Goal: Task Accomplishment & Management: Use online tool/utility

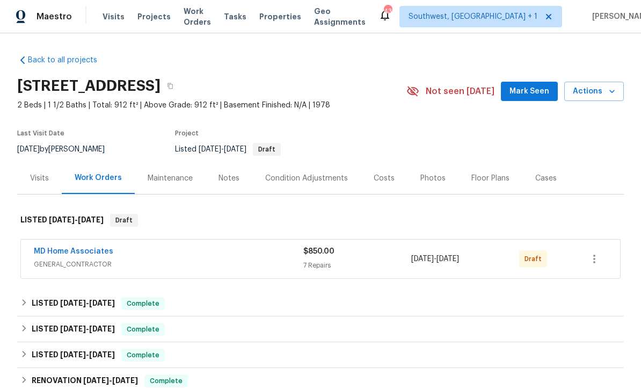
scroll to position [1, 0]
click at [601, 255] on icon "button" at bounding box center [594, 259] width 13 height 13
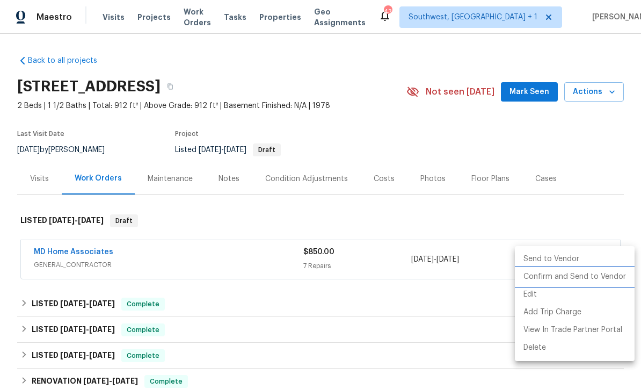
click at [579, 283] on li "Confirm and Send to Vendor" at bounding box center [575, 277] width 120 height 18
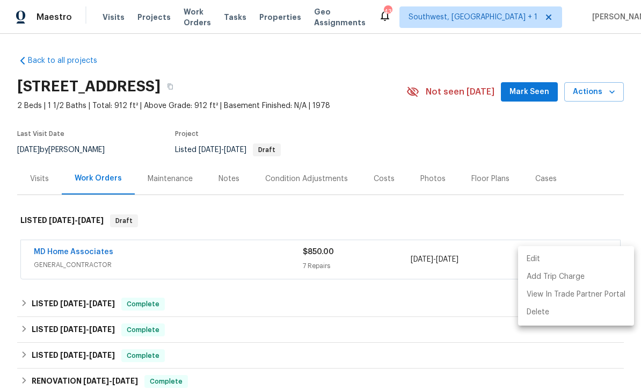
click at [567, 160] on div at bounding box center [320, 194] width 641 height 389
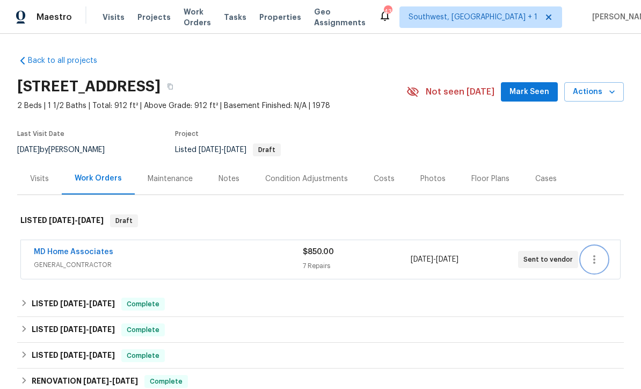
scroll to position [0, 0]
click at [600, 93] on span "Actions" at bounding box center [594, 91] width 42 height 13
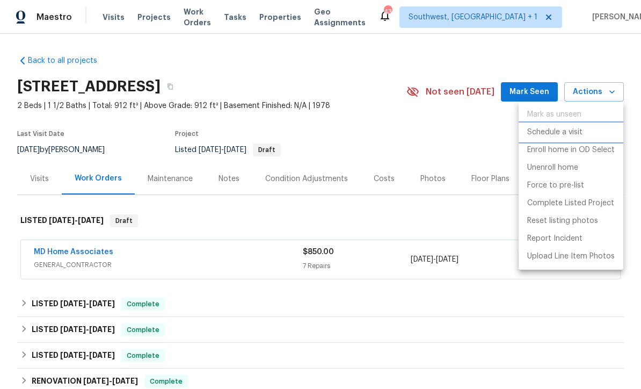
click at [558, 131] on p "Schedule a visit" at bounding box center [555, 132] width 55 height 11
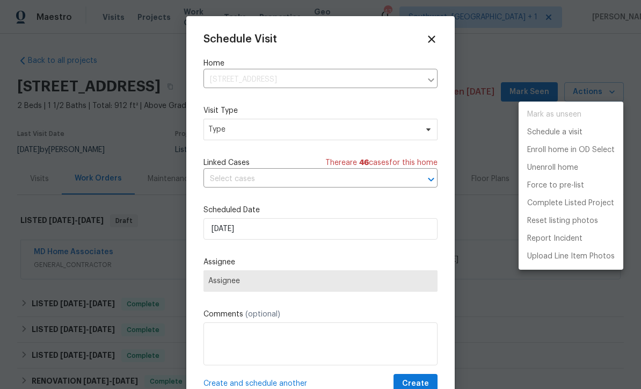
click at [290, 234] on div at bounding box center [320, 194] width 641 height 389
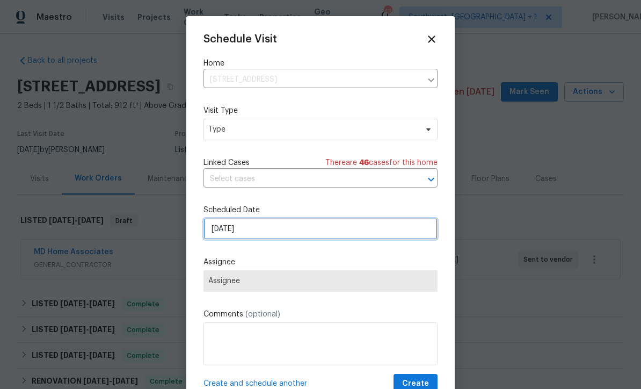
click at [298, 235] on input "[DATE]" at bounding box center [321, 228] width 234 height 21
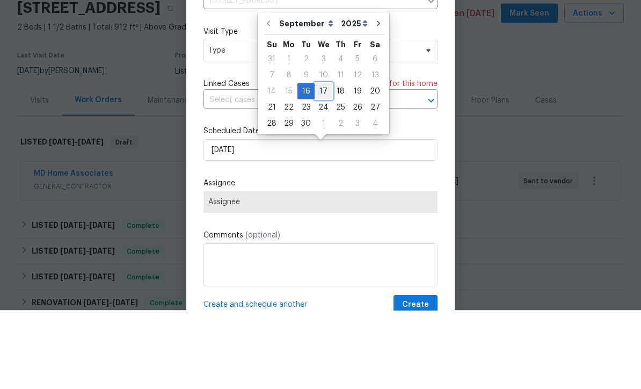
click at [321, 162] on div "17" at bounding box center [324, 169] width 18 height 15
type input "[DATE]"
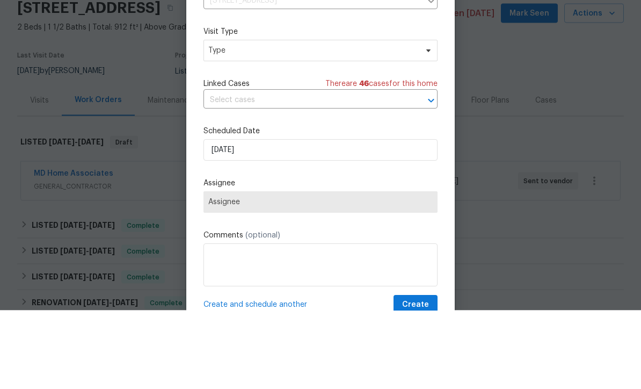
scroll to position [35, 0]
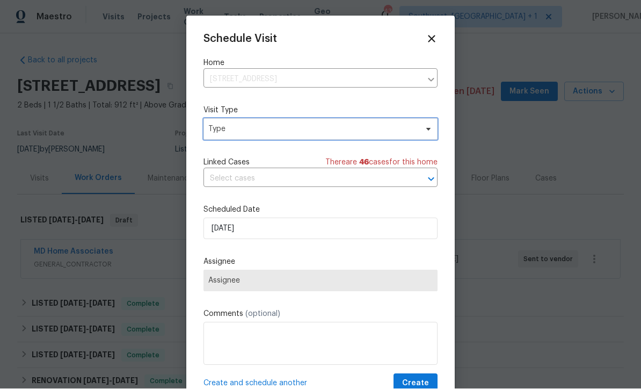
click at [286, 126] on span "Type" at bounding box center [312, 129] width 209 height 11
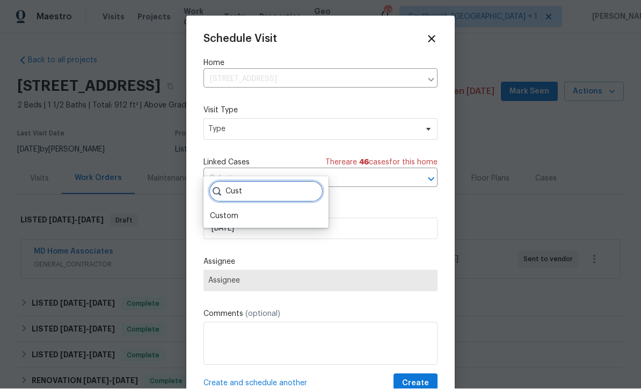
type input "Cust"
click at [250, 209] on div "Custom" at bounding box center [266, 216] width 119 height 15
click at [228, 211] on div "Custom" at bounding box center [224, 216] width 28 height 11
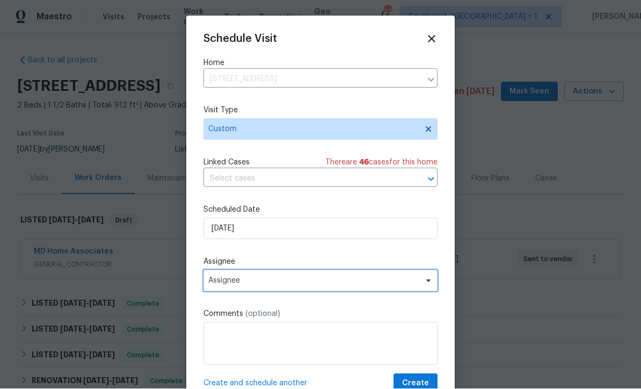
click at [276, 289] on span "Assignee" at bounding box center [321, 280] width 234 height 21
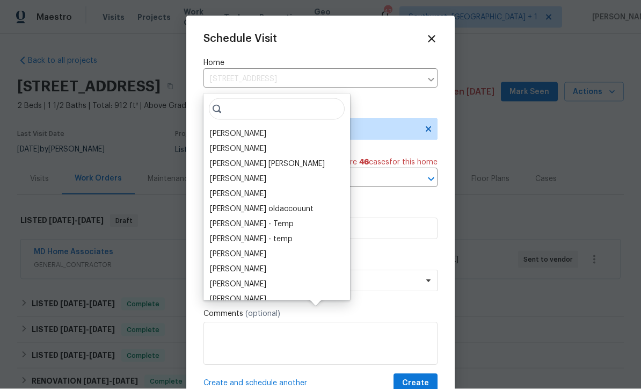
click at [257, 128] on div "[PERSON_NAME]" at bounding box center [238, 133] width 56 height 11
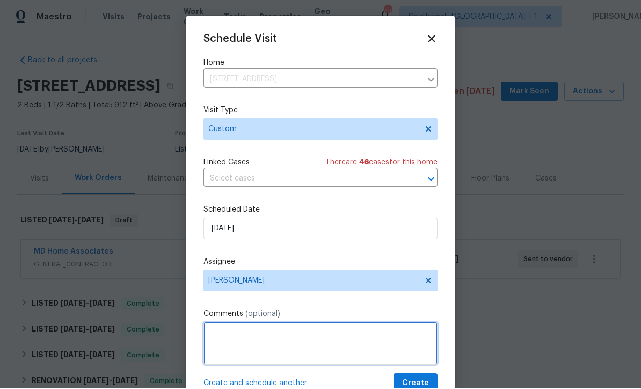
click at [284, 338] on textarea at bounding box center [321, 343] width 234 height 43
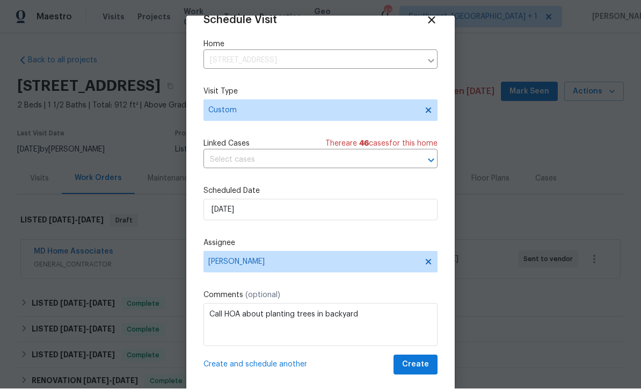
scroll to position [21, 0]
type textarea "Call HOA about planting trees in backyard"
click at [424, 367] on span "Create" at bounding box center [415, 364] width 27 height 13
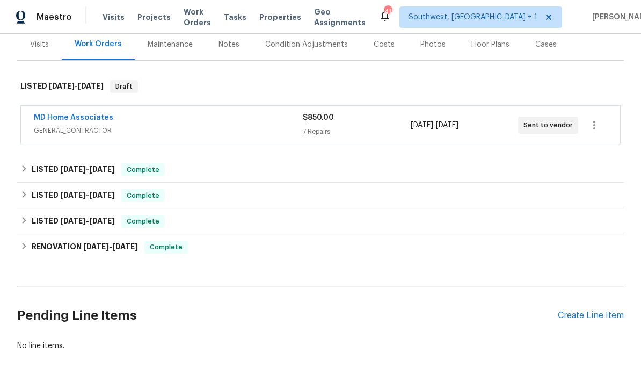
scroll to position [134, 0]
click at [587, 321] on div "Create Line Item" at bounding box center [591, 316] width 66 height 10
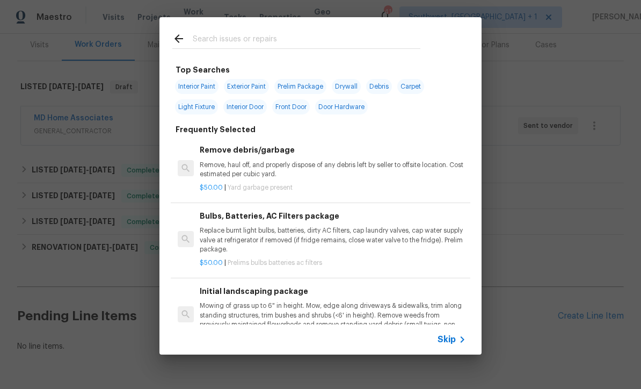
click at [457, 345] on icon at bounding box center [462, 339] width 13 height 13
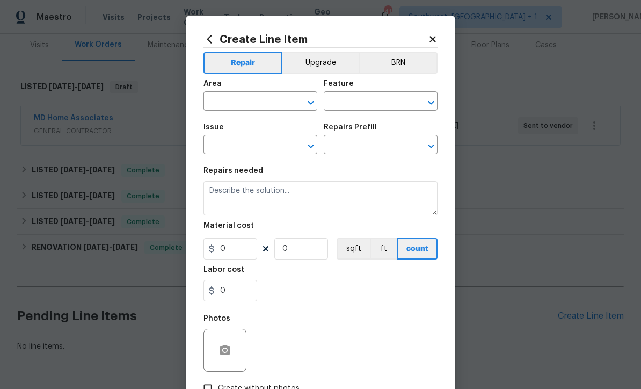
click at [261, 105] on input "text" at bounding box center [246, 102] width 84 height 17
click at [242, 129] on li "Electrical" at bounding box center [261, 127] width 114 height 18
type input "Electrical"
click at [295, 104] on icon "Clear" at bounding box center [297, 102] width 6 height 6
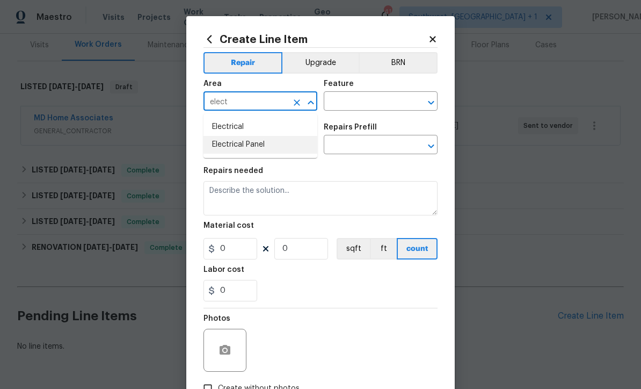
click at [260, 147] on li "Electrical Panel" at bounding box center [261, 145] width 114 height 18
type input "Electrical Panel"
click at [377, 104] on input "text" at bounding box center [366, 102] width 84 height 17
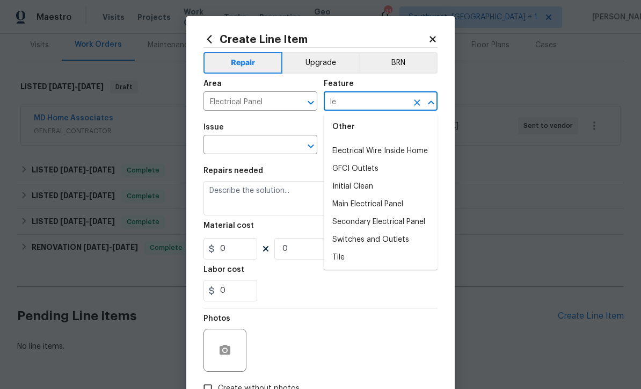
scroll to position [37, 0]
click at [394, 206] on li "Main Electrical Panel" at bounding box center [381, 205] width 114 height 18
type input "Main Electrical Panel"
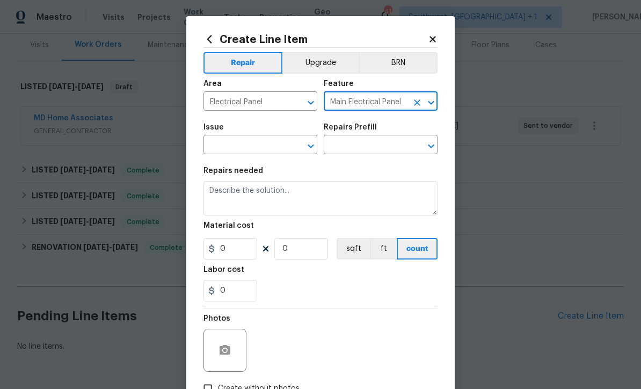
click at [213, 143] on input "text" at bounding box center [246, 146] width 84 height 17
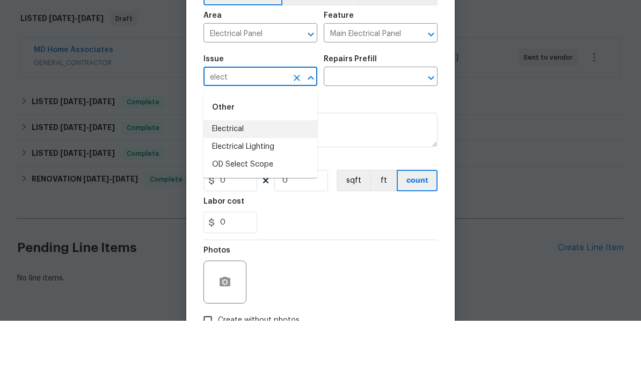
click at [210, 189] on li "Electrical" at bounding box center [261, 198] width 114 height 18
type input "Electrical"
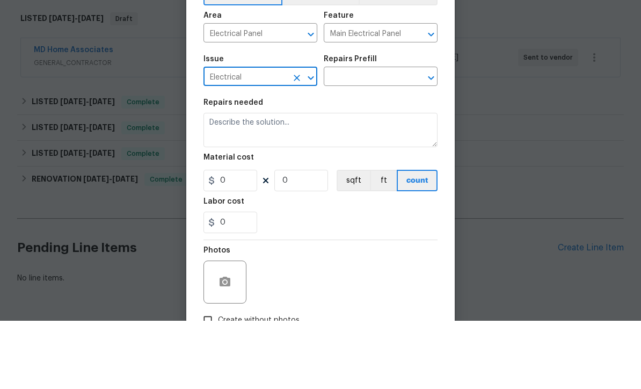
click at [393, 138] on input "text" at bounding box center [366, 146] width 84 height 17
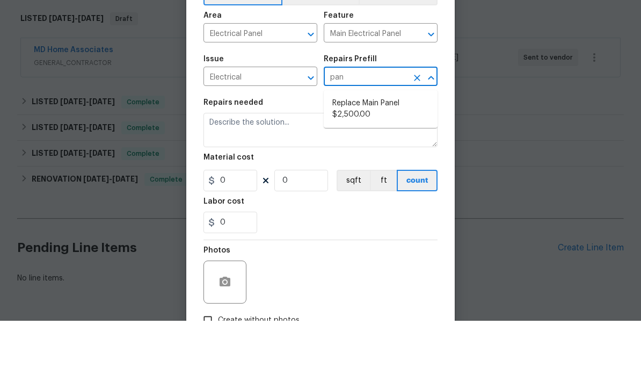
scroll to position [35, 0]
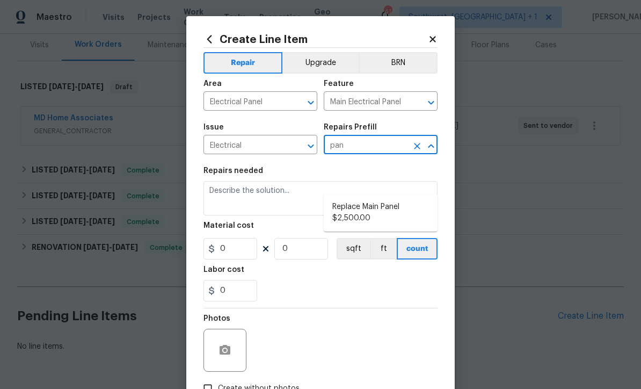
click at [387, 198] on li "Replace Main Panel $2,500.00" at bounding box center [381, 212] width 114 height 29
type input "Replace Main Panel $2,500.00"
type textarea "Remove and replace outdated main panel with approved panel. Includes obtaining …"
type input "1"
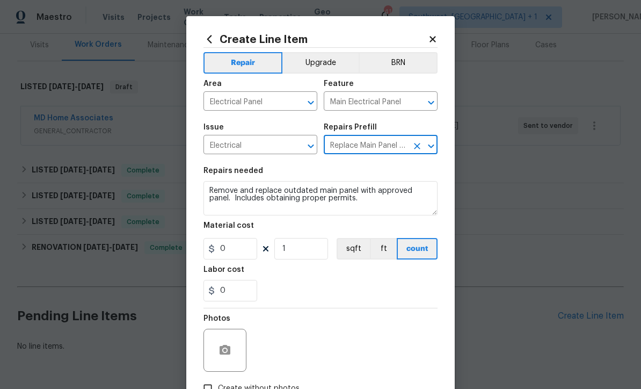
type input "2500"
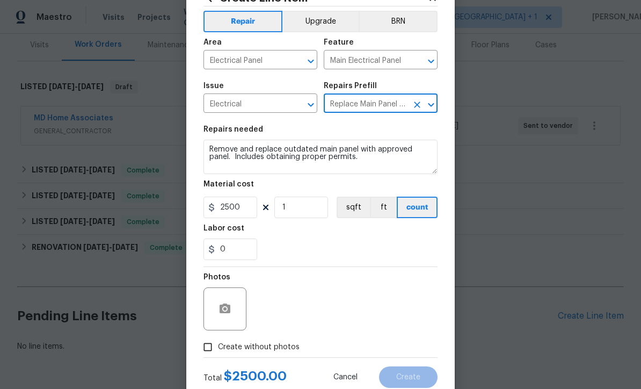
scroll to position [62, 0]
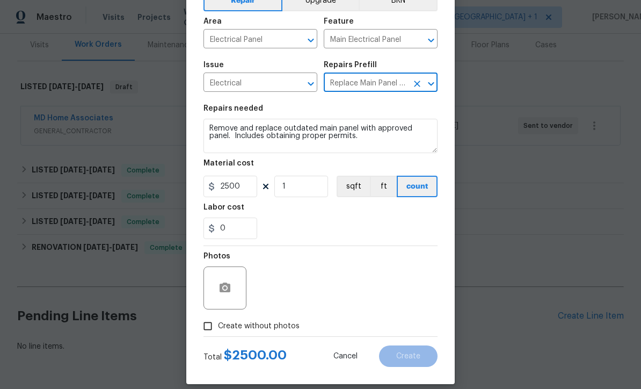
click at [210, 291] on div at bounding box center [225, 287] width 43 height 43
click at [234, 297] on button "button" at bounding box center [225, 288] width 26 height 26
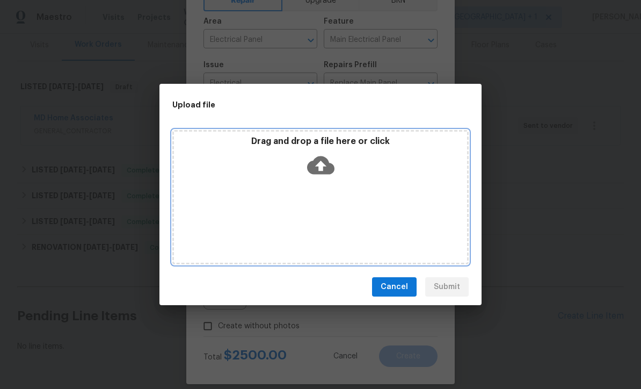
click at [325, 168] on icon at bounding box center [320, 165] width 27 height 18
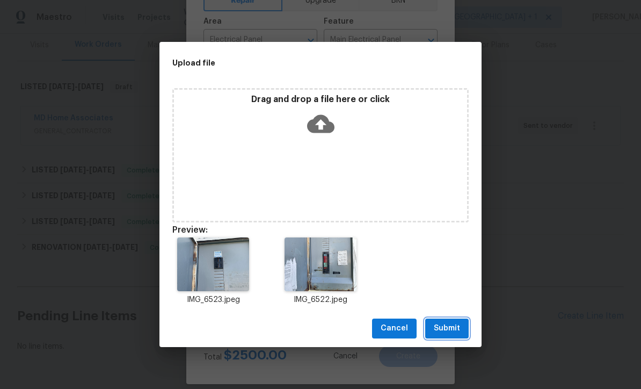
click at [450, 335] on span "Submit" at bounding box center [447, 328] width 26 height 13
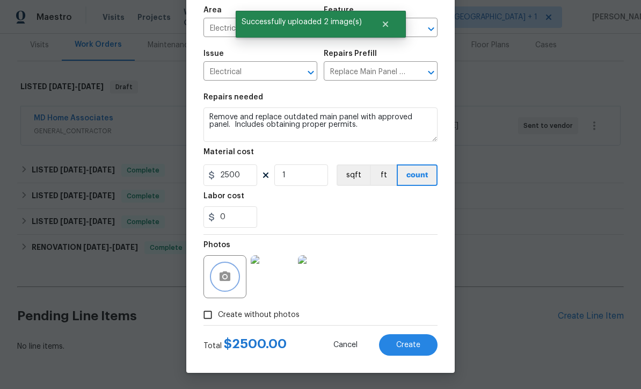
scroll to position [76, 0]
click at [412, 354] on button "Create" at bounding box center [408, 344] width 59 height 21
type input "0"
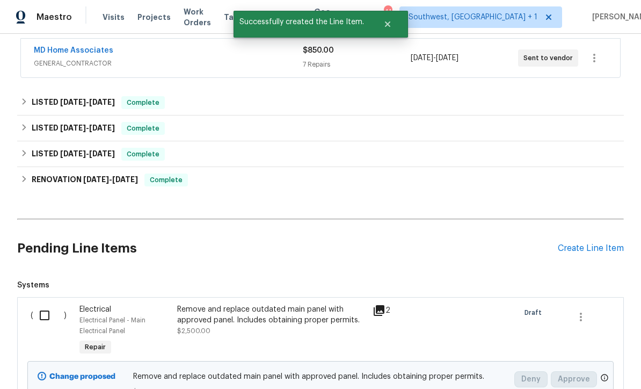
scroll to position [205, 0]
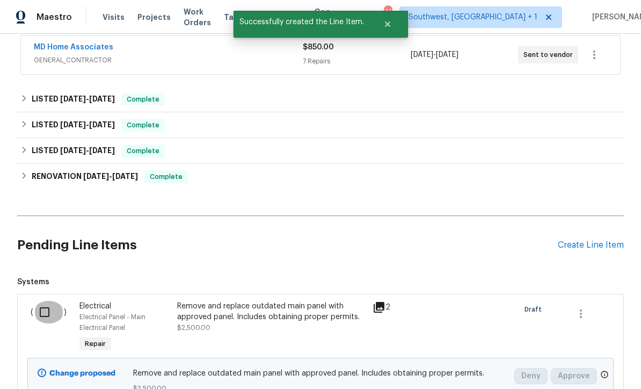
click at [38, 301] on input "checkbox" at bounding box center [48, 312] width 31 height 23
checkbox input "true"
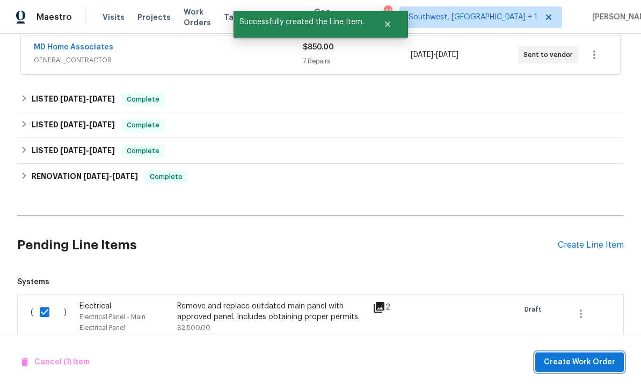
click at [576, 369] on button "Create Work Order" at bounding box center [580, 362] width 89 height 20
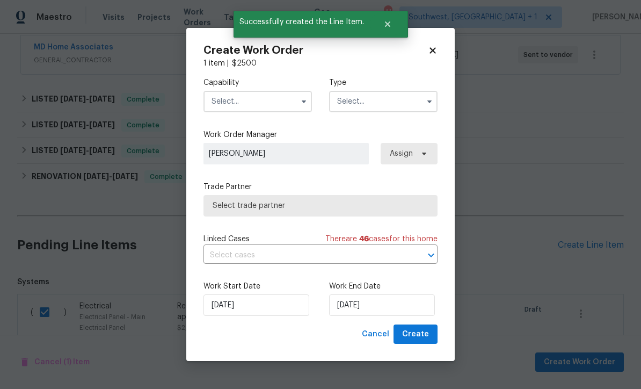
click at [272, 103] on input "text" at bounding box center [258, 101] width 109 height 21
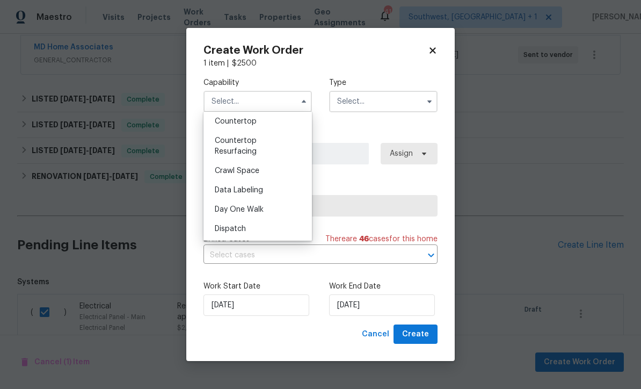
scroll to position [277, 0]
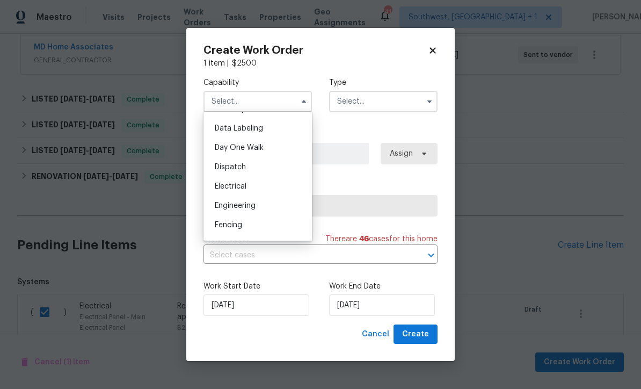
click at [248, 189] on div "Electrical" at bounding box center [257, 186] width 103 height 19
type input "Electrical"
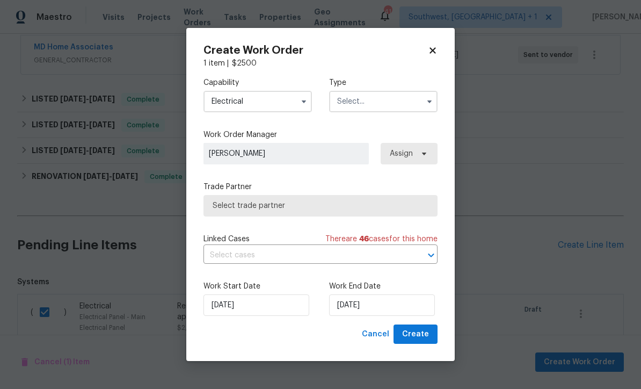
click at [378, 103] on input "text" at bounding box center [383, 101] width 109 height 21
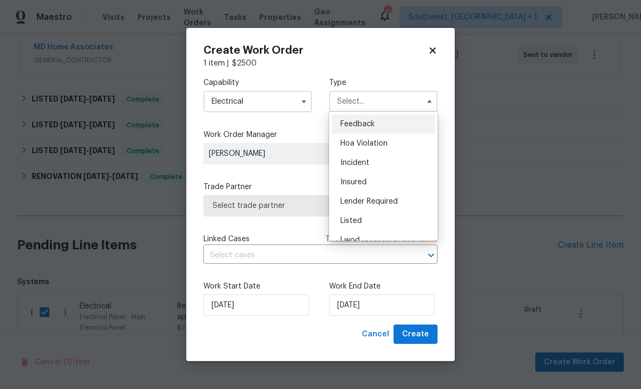
click at [368, 227] on div "Listed" at bounding box center [383, 220] width 103 height 19
type input "Listed"
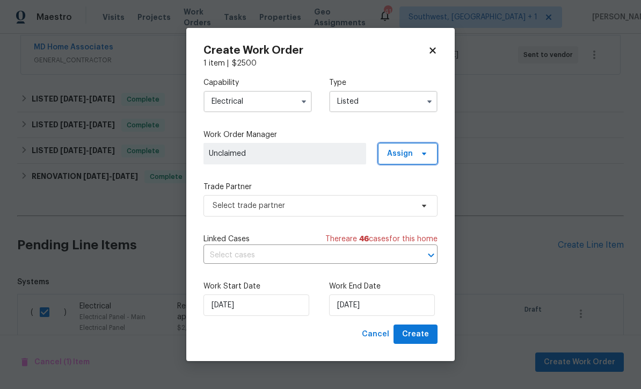
click at [415, 154] on span "Assign" at bounding box center [408, 153] width 60 height 21
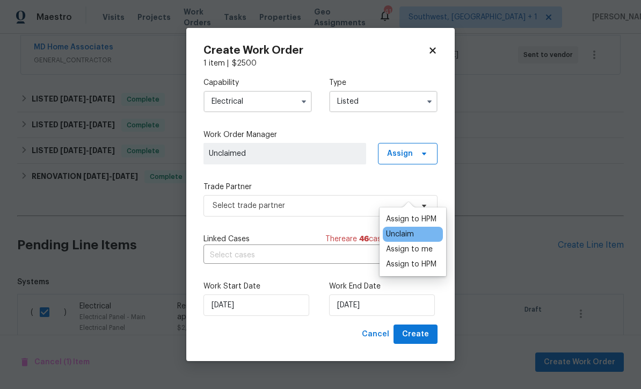
click at [416, 244] on div "Assign to me" at bounding box center [409, 249] width 47 height 11
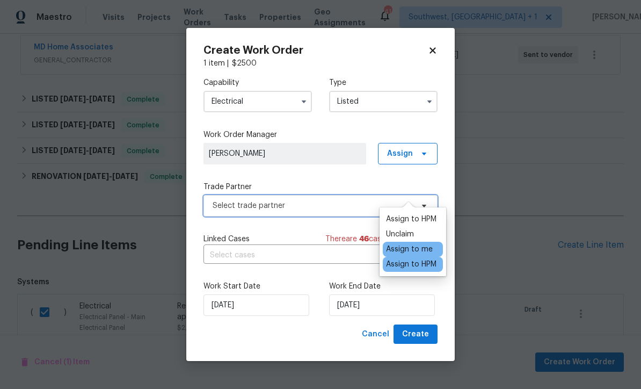
click at [329, 211] on span "Select trade partner" at bounding box center [321, 205] width 234 height 21
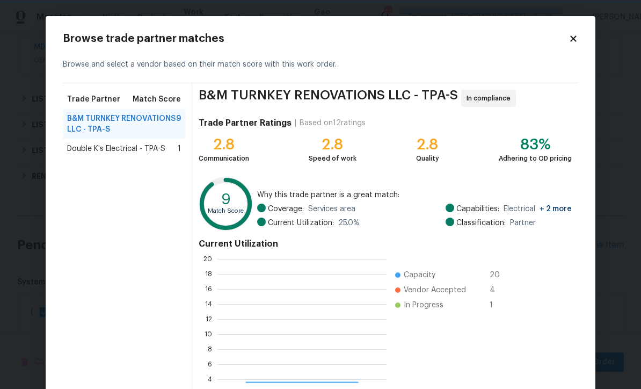
scroll to position [150, 169]
click at [103, 149] on span "Double K's Electrical - TPA-S" at bounding box center [116, 148] width 98 height 11
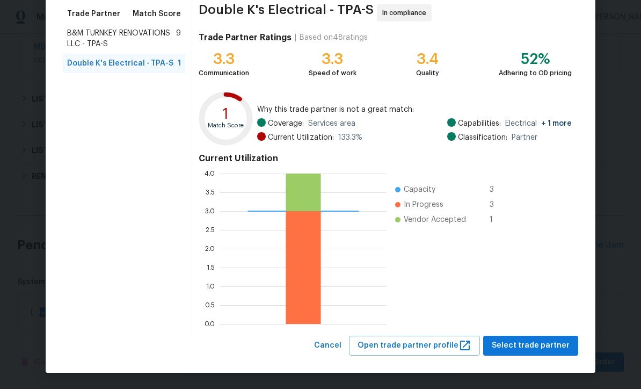
scroll to position [85, 0]
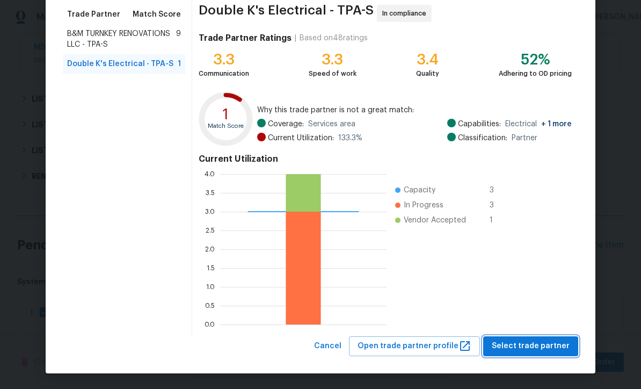
click at [545, 347] on span "Select trade partner" at bounding box center [531, 346] width 78 height 13
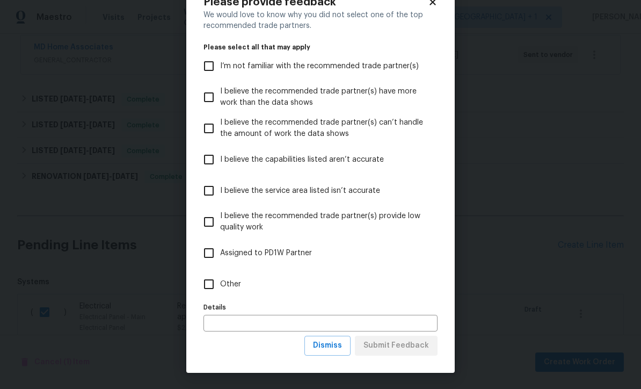
scroll to position [37, 0]
click at [343, 353] on button "Dismiss" at bounding box center [328, 346] width 46 height 20
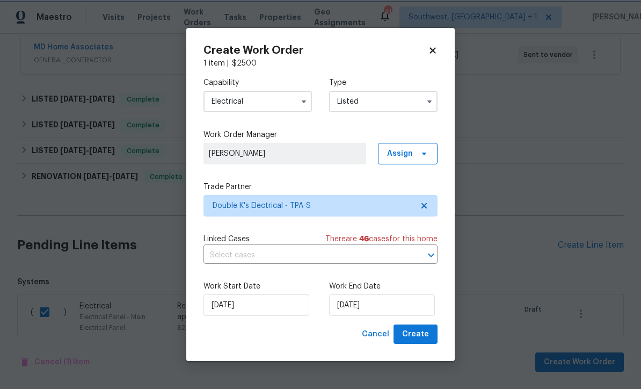
scroll to position [0, 0]
click at [402, 314] on input "[DATE]" at bounding box center [382, 304] width 106 height 21
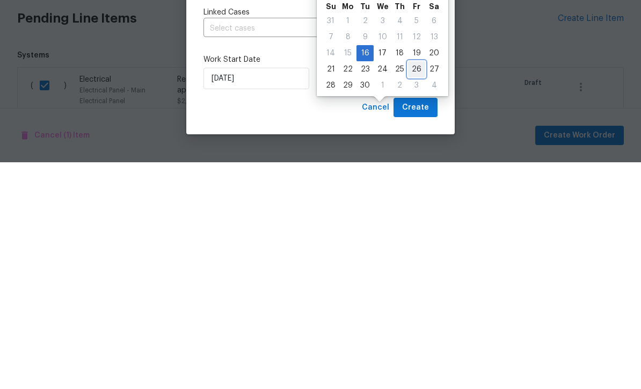
click at [411, 289] on div "26" at bounding box center [416, 296] width 17 height 15
type input "[DATE]"
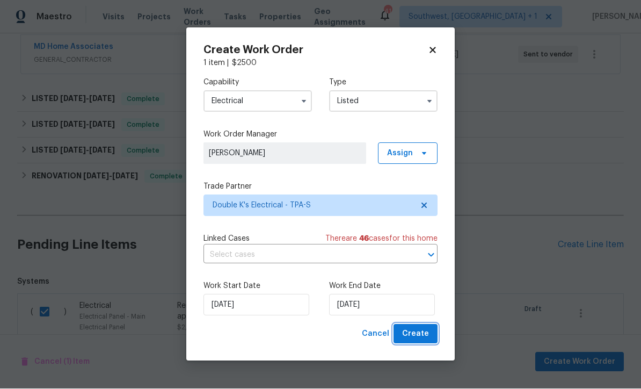
click at [426, 343] on button "Create" at bounding box center [416, 335] width 44 height 20
checkbox input "false"
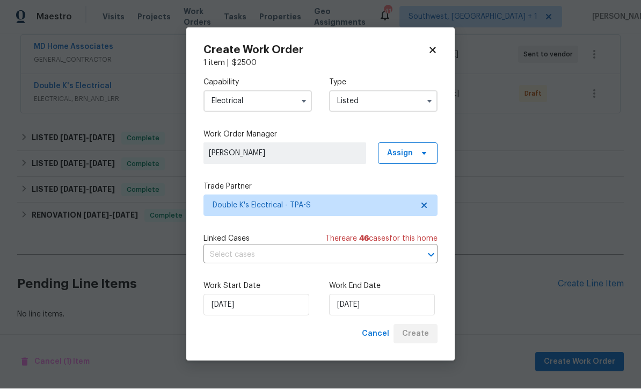
scroll to position [173, 0]
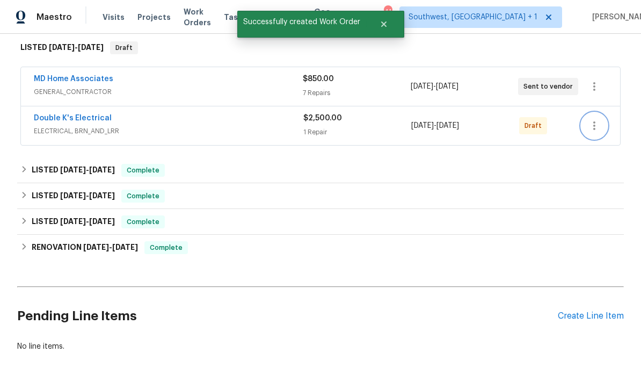
click at [604, 113] on button "button" at bounding box center [595, 126] width 26 height 26
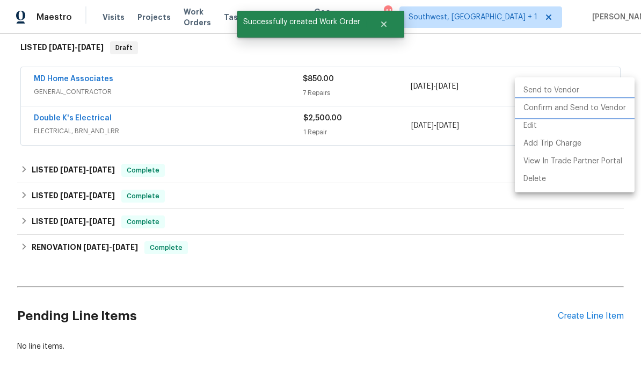
click at [588, 109] on li "Confirm and Send to Vendor" at bounding box center [575, 108] width 120 height 18
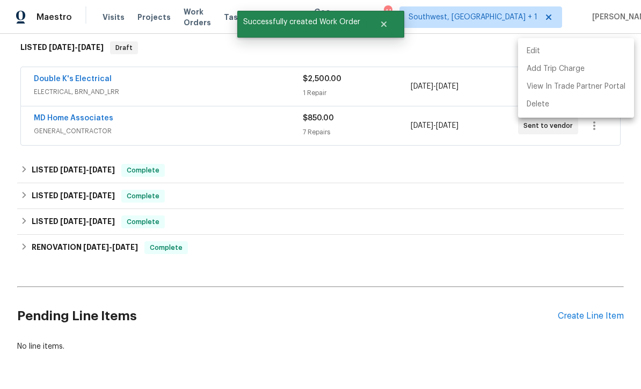
click at [472, 212] on div at bounding box center [320, 194] width 641 height 389
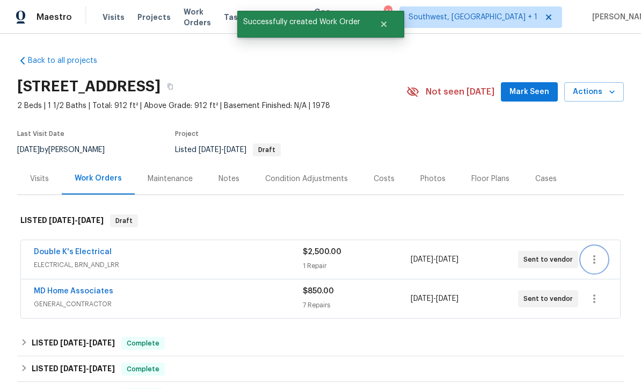
scroll to position [0, 0]
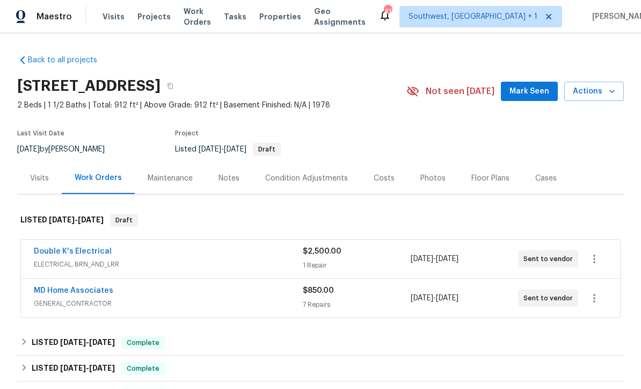
scroll to position [1, 0]
click at [219, 180] on div "Notes" at bounding box center [229, 179] width 21 height 11
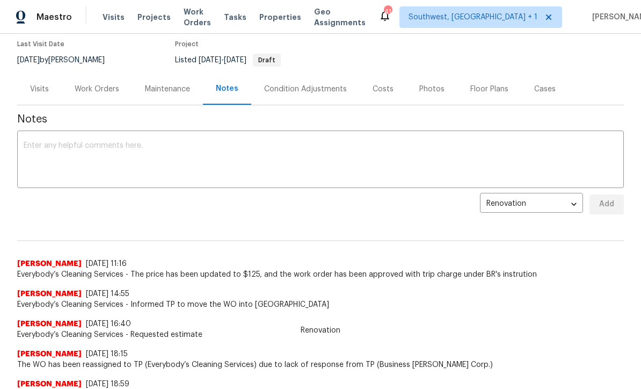
scroll to position [93, 0]
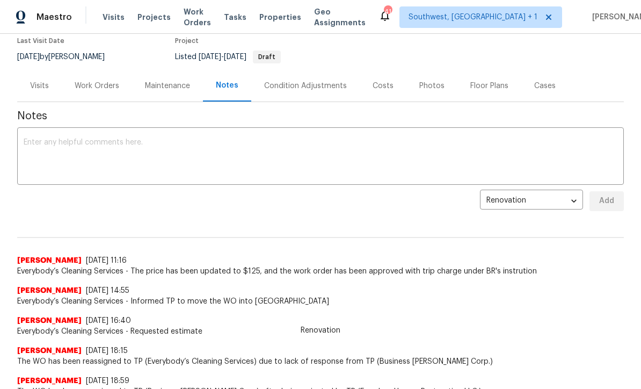
click at [63, 165] on textarea at bounding box center [321, 158] width 594 height 38
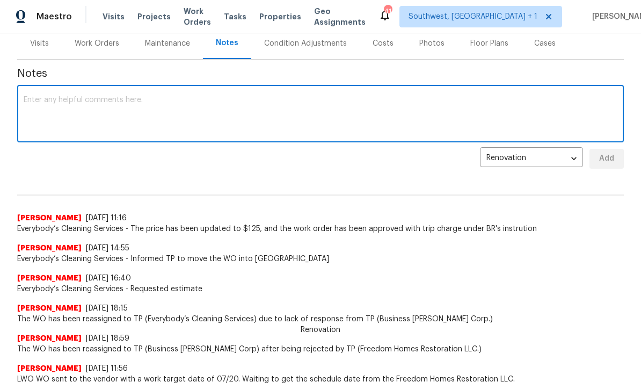
scroll to position [136, 0]
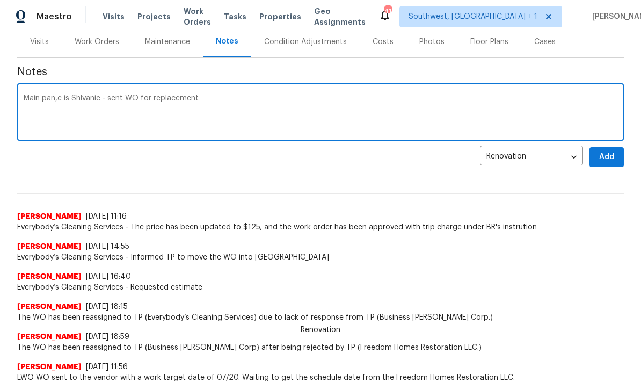
click at [77, 96] on textarea "Main pan,e is Shlvanie - sent WO for replacement" at bounding box center [321, 114] width 594 height 38
click at [47, 97] on textarea "Main pan,e is Sylvania - sent WO for replacement" at bounding box center [321, 114] width 594 height 38
type textarea "Main panel is Sylvania - sent WO for replacement"
click at [612, 161] on span "Add" at bounding box center [607, 157] width 17 height 13
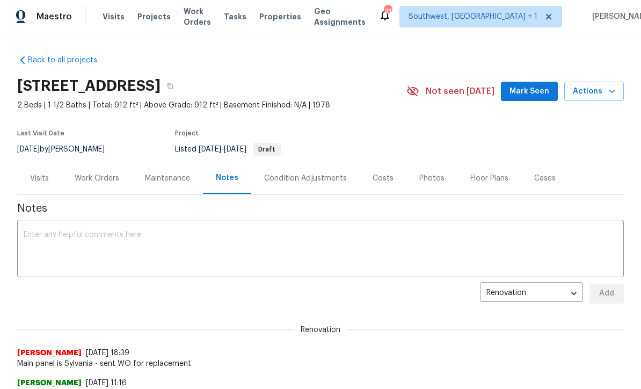
scroll to position [0, 0]
click at [88, 175] on div "Work Orders" at bounding box center [97, 178] width 45 height 11
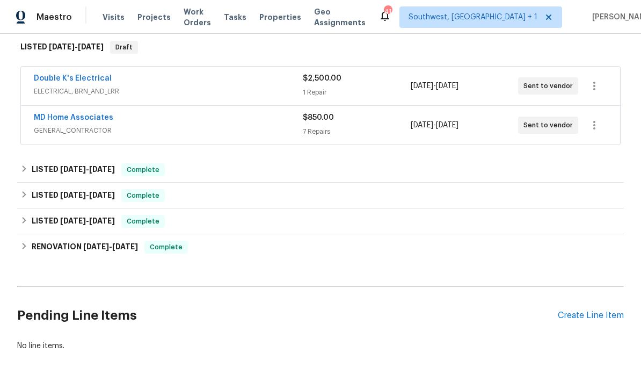
scroll to position [173, 0]
